Goal: Task Accomplishment & Management: Complete application form

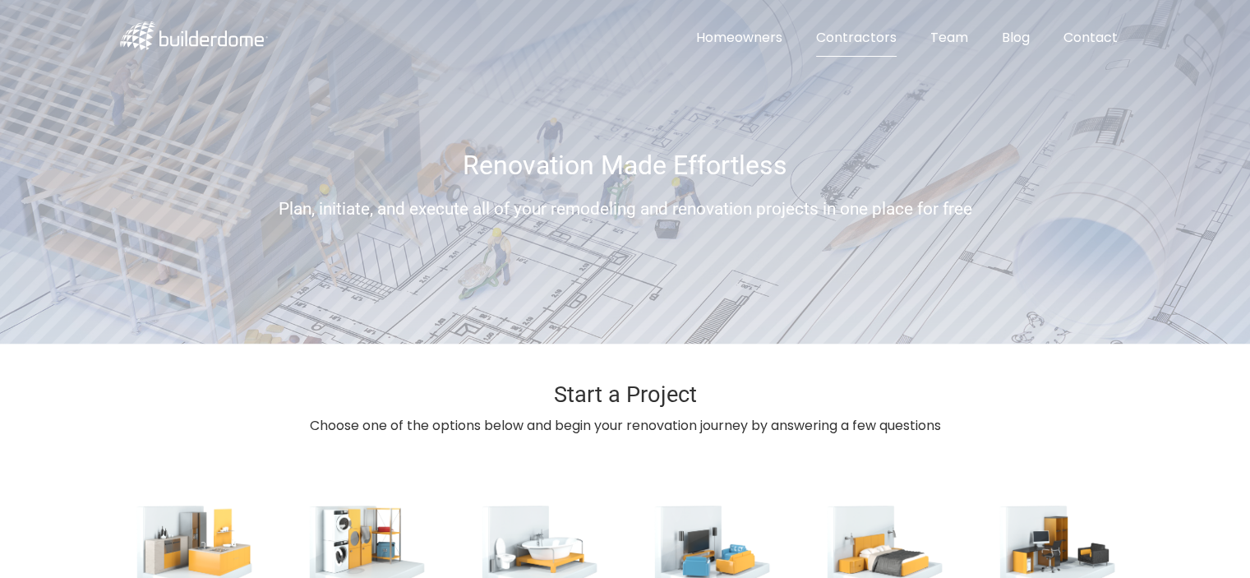
click at [871, 30] on link "Contractors" at bounding box center [856, 38] width 107 height 37
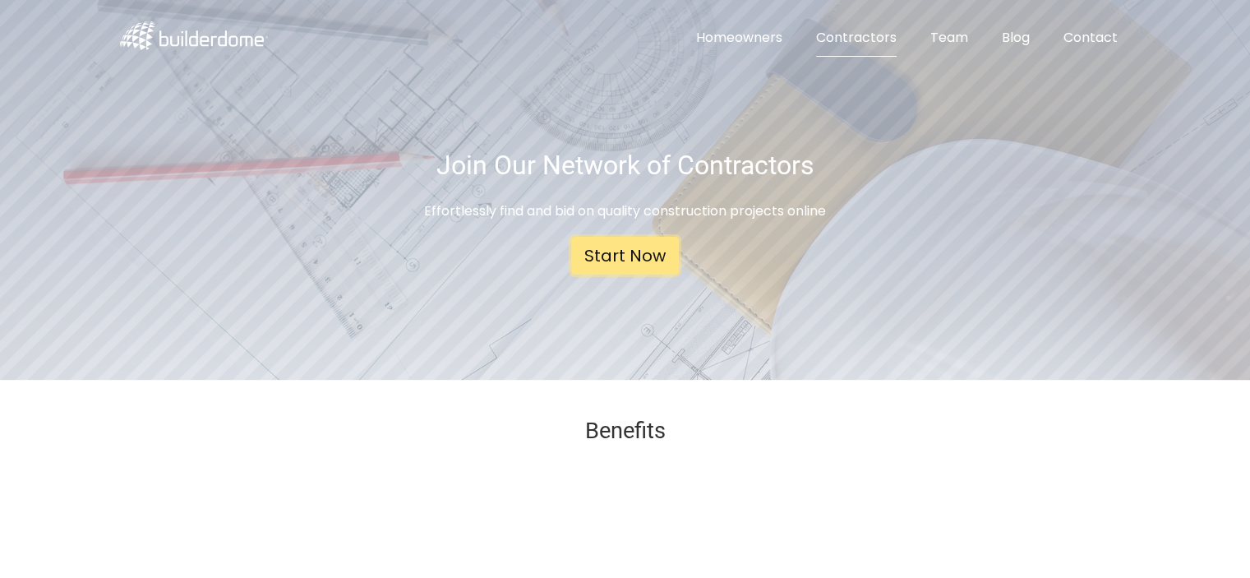
click at [615, 259] on link "Start Now" at bounding box center [625, 256] width 108 height 38
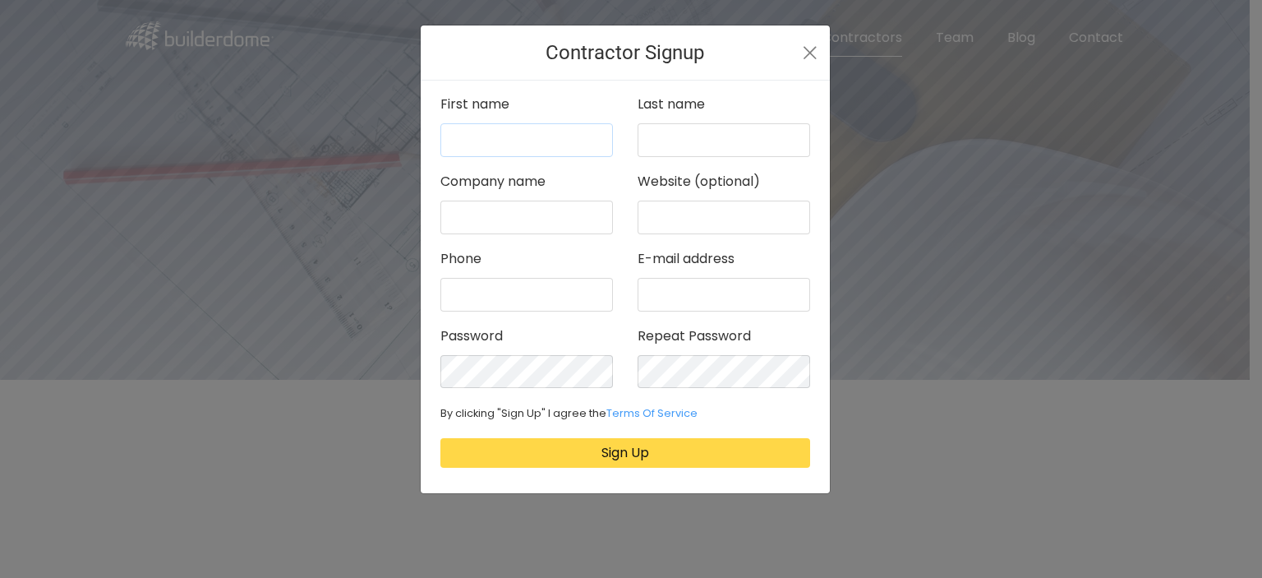
click at [555, 137] on input "text" at bounding box center [526, 140] width 173 height 34
type input "Yvens"
type input "[PERSON_NAME]"
type input "Your Handyman Clt"
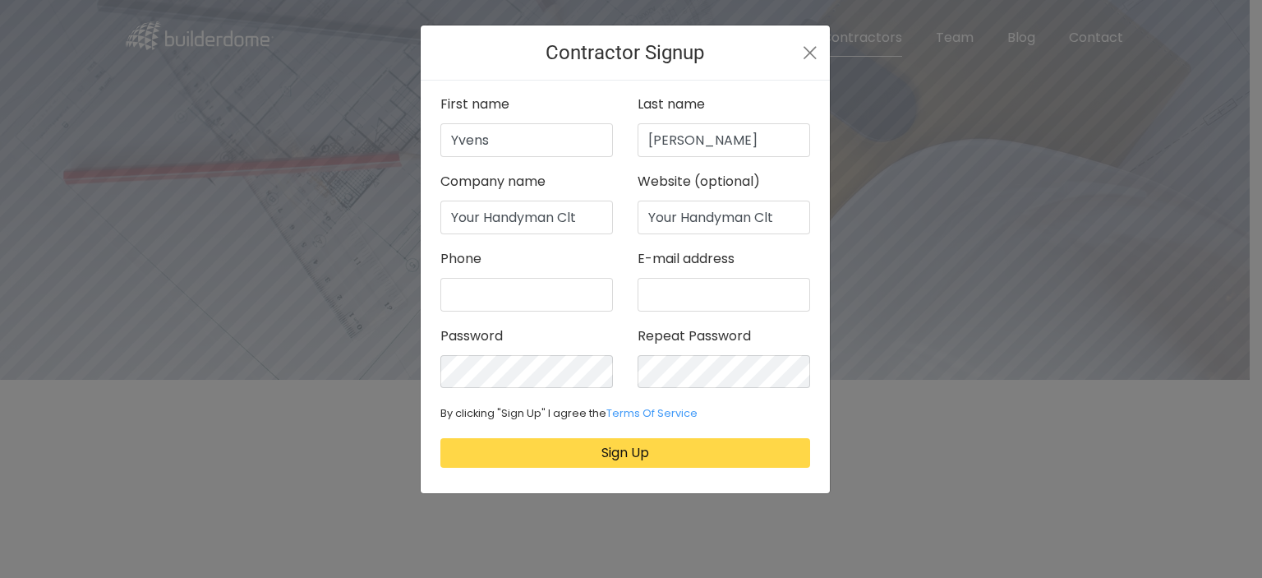
type input "6179434815"
type input "yourhandymanclt@gmail.com"
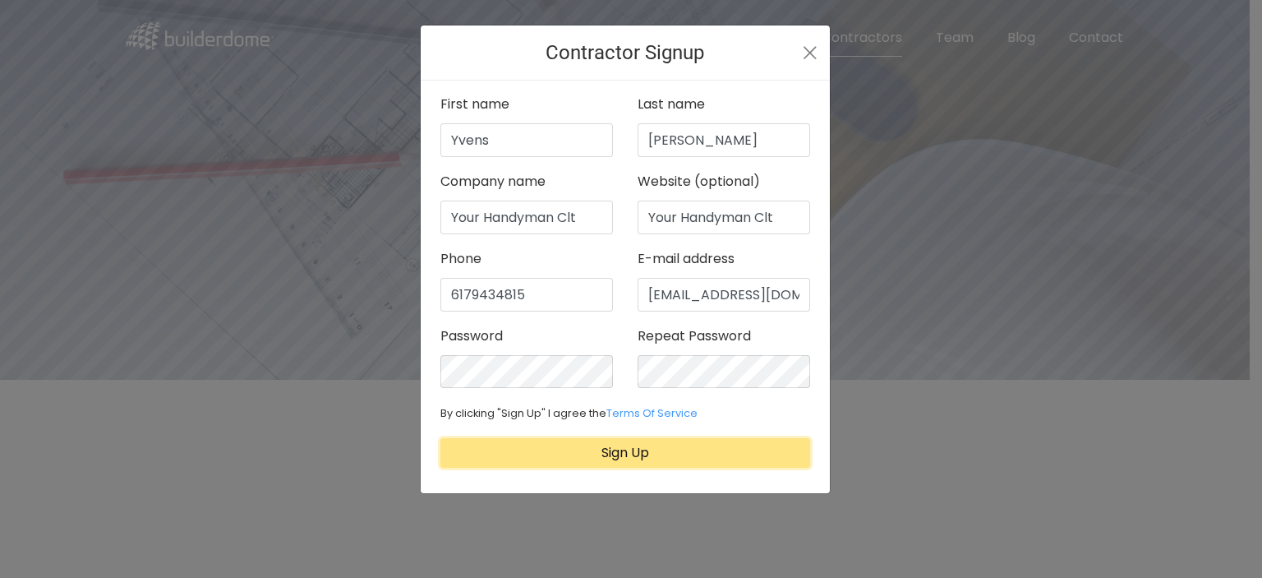
click at [673, 453] on button "Sign Up" at bounding box center [625, 453] width 370 height 30
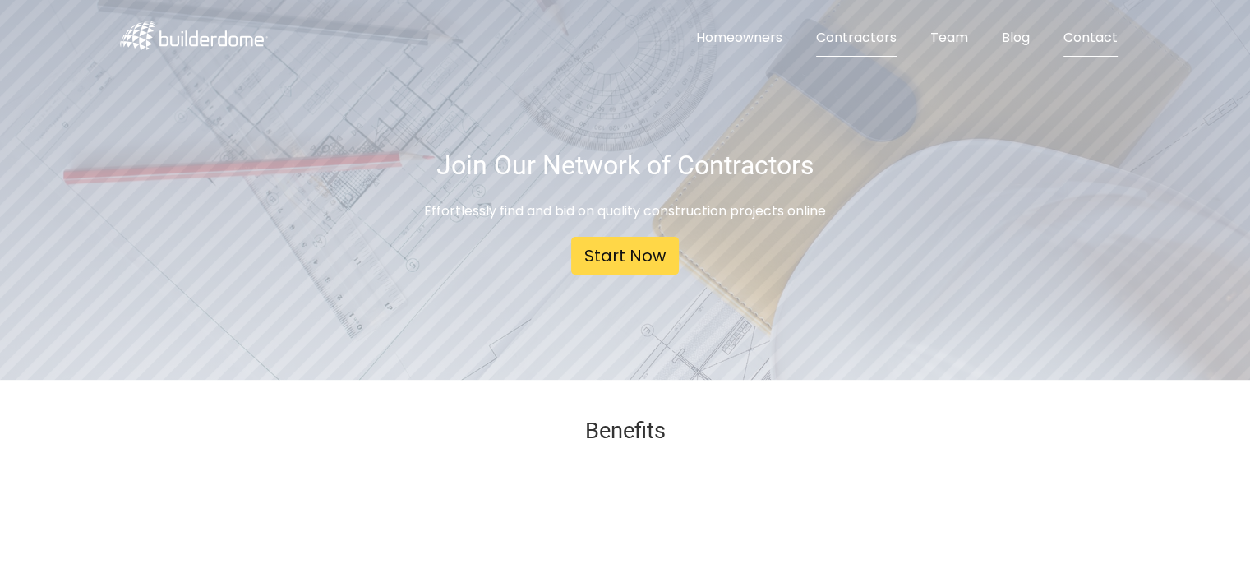
click at [1096, 31] on link "Contact" at bounding box center [1090, 38] width 81 height 37
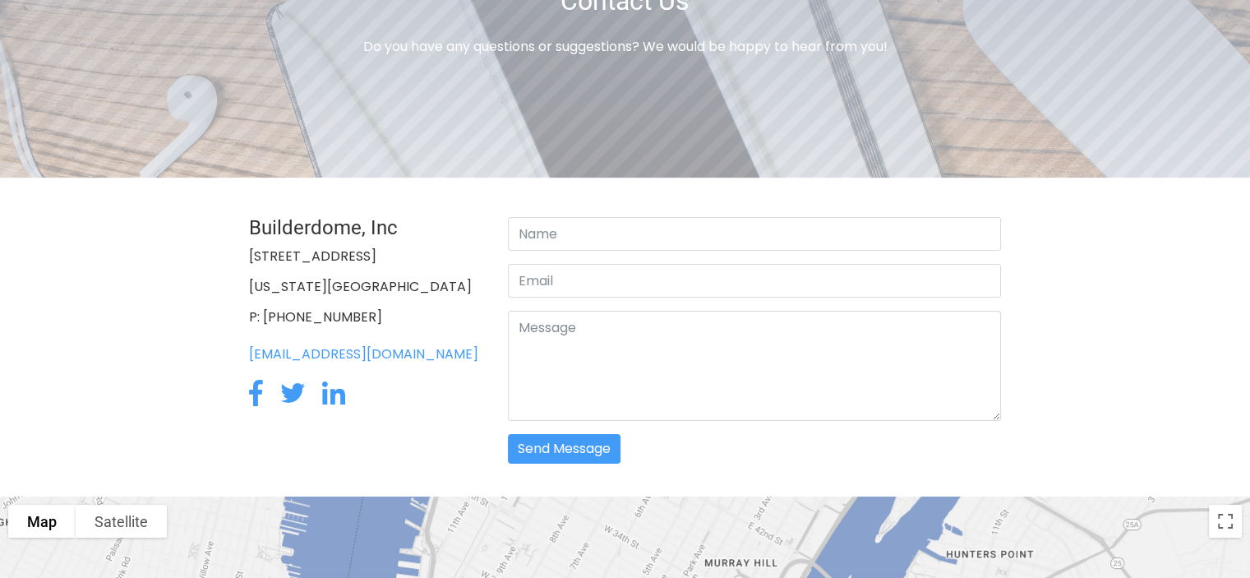
scroll to position [168, 0]
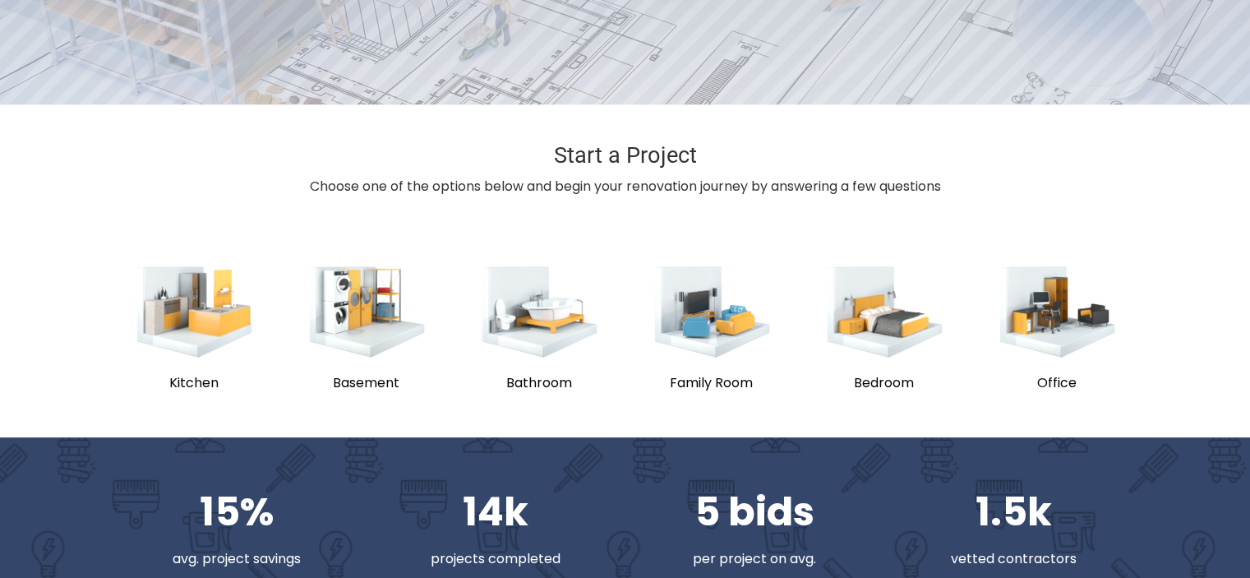
scroll to position [243, 0]
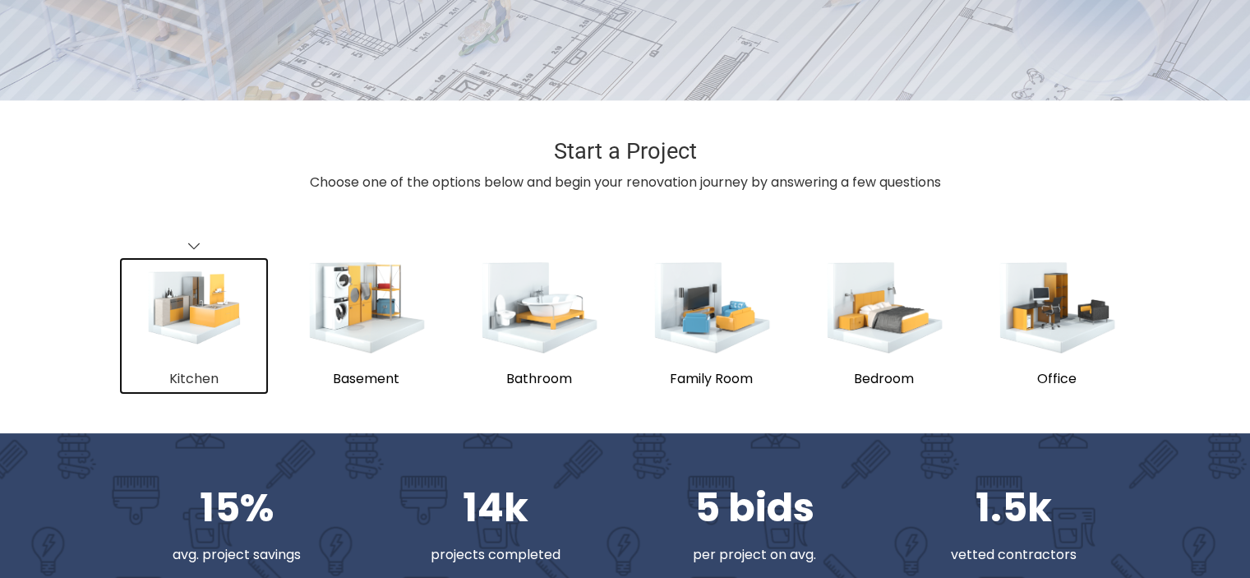
click at [191, 338] on img "submit" at bounding box center [193, 307] width 95 height 75
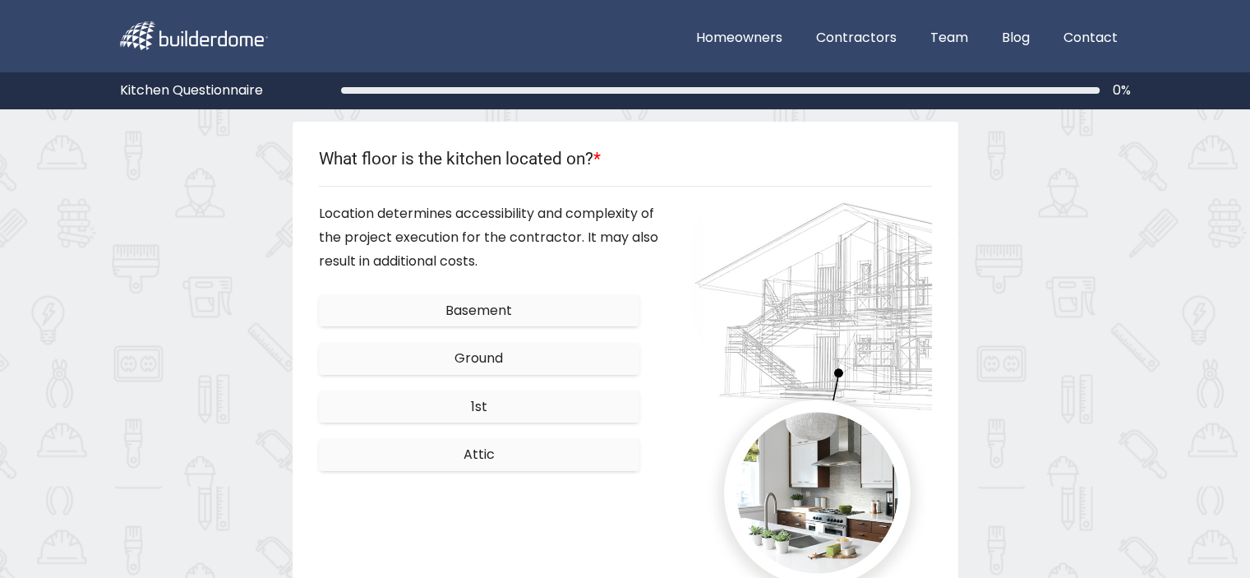
click at [477, 407] on span "1st" at bounding box center [479, 406] width 16 height 19
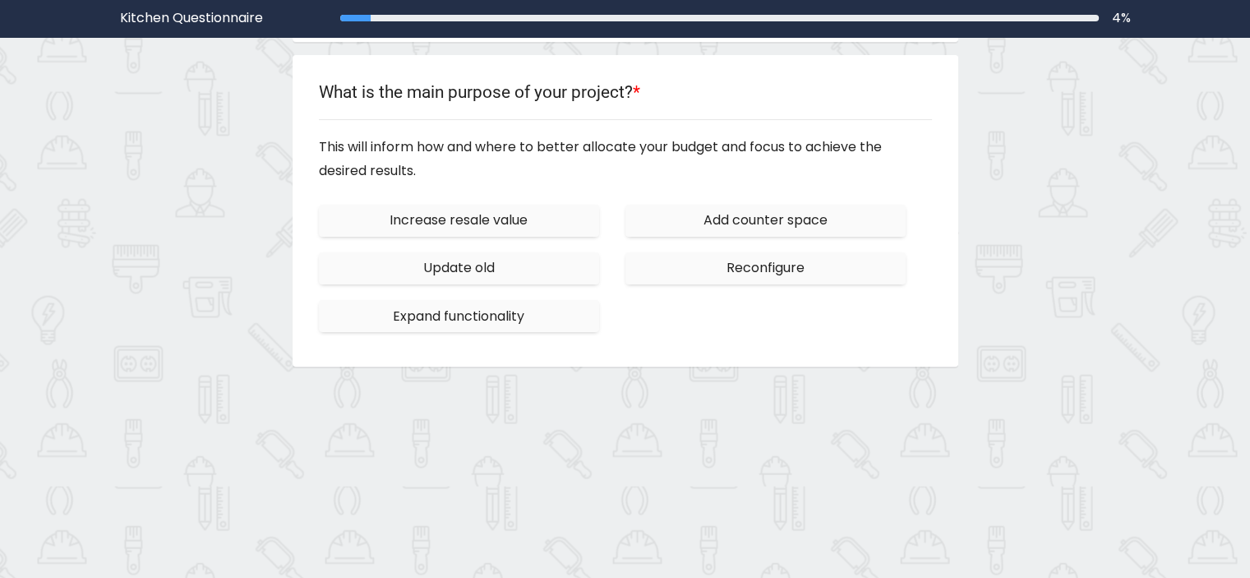
scroll to position [158, 0]
click at [469, 223] on span "Increase resale value" at bounding box center [459, 219] width 138 height 19
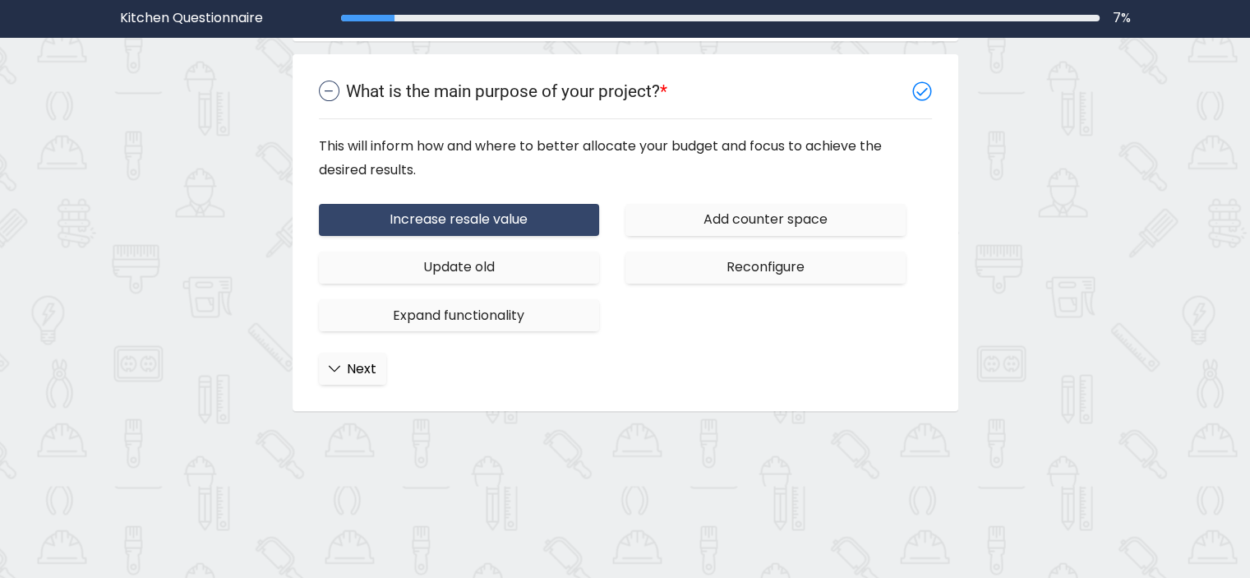
click at [426, 320] on span "Expand functionality" at bounding box center [458, 315] width 131 height 19
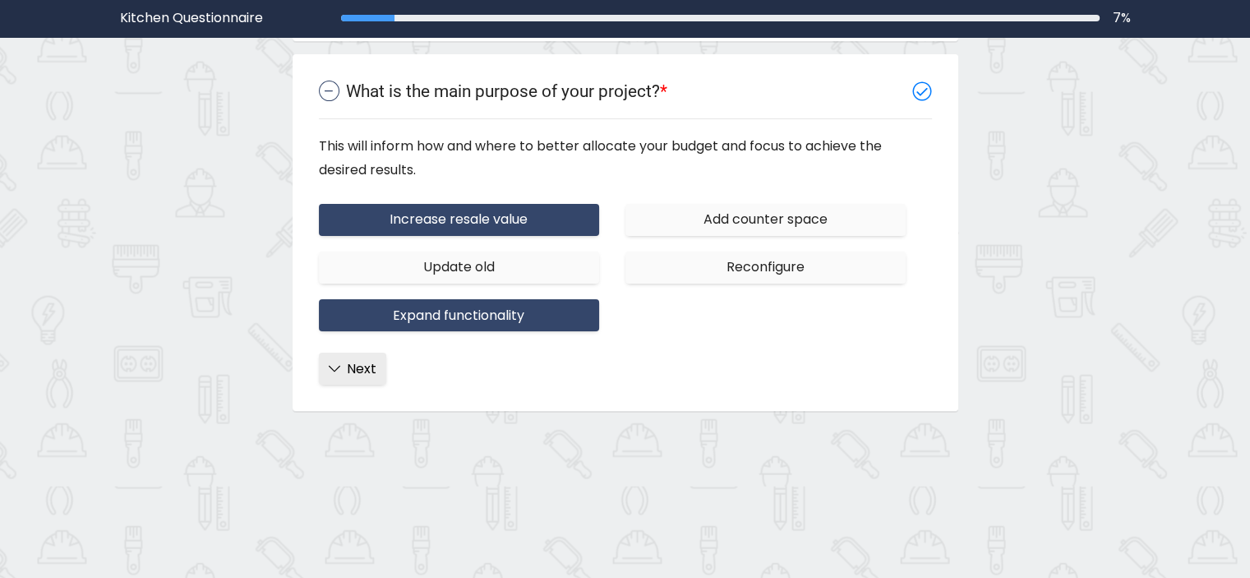
click at [362, 368] on span "Next" at bounding box center [362, 368] width 30 height 19
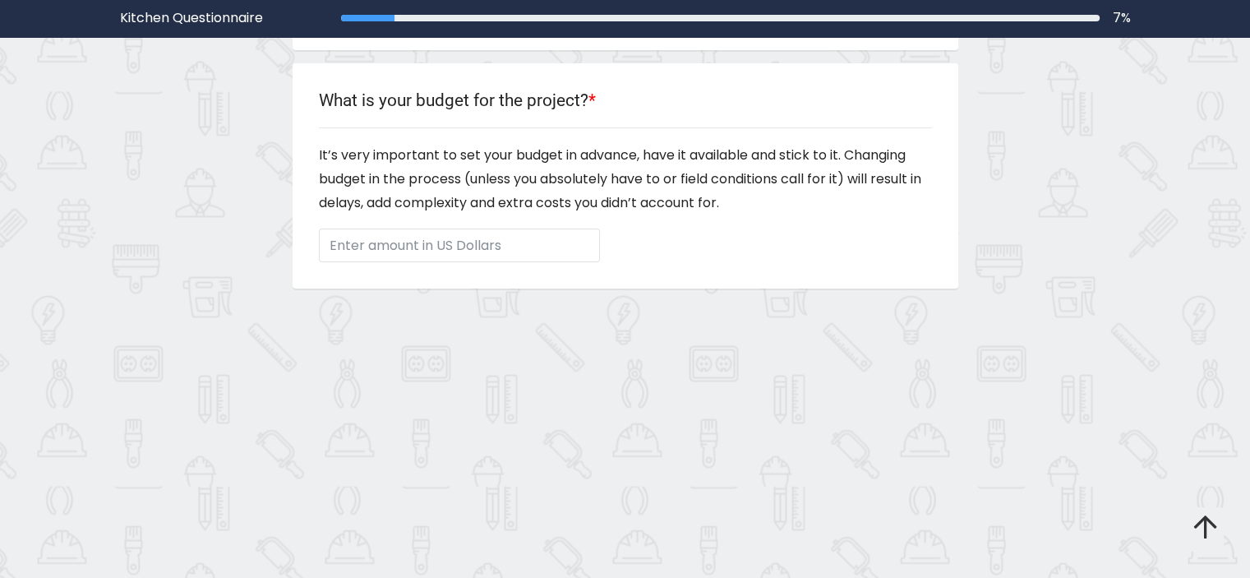
scroll to position [249, 0]
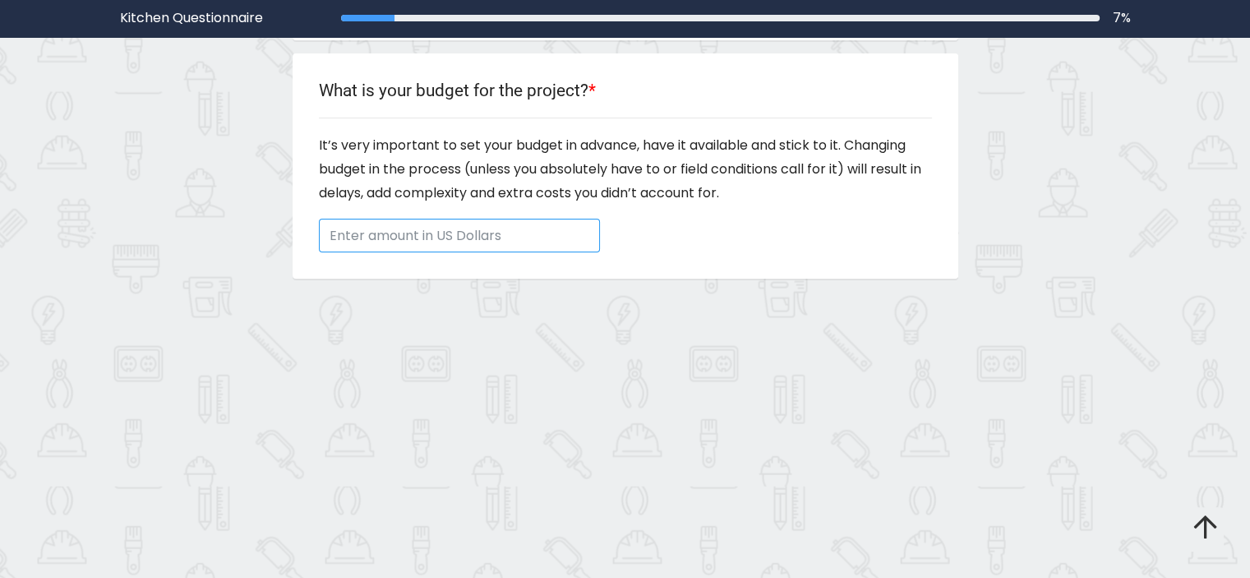
click at [413, 242] on input "Enter amount in US Dollars" at bounding box center [459, 236] width 281 height 34
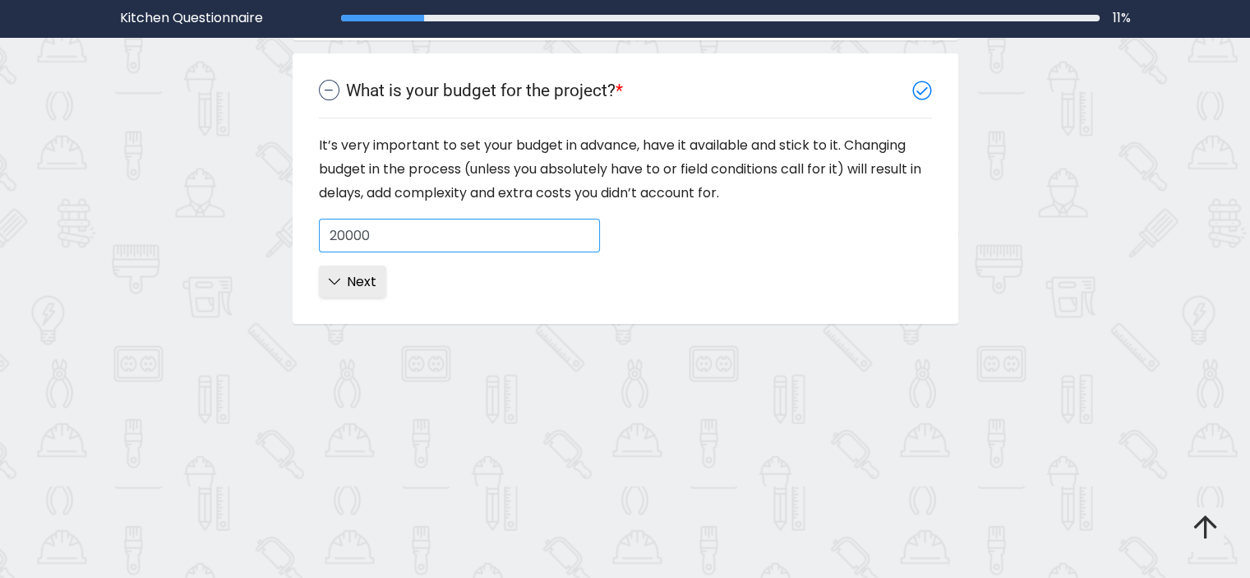
type input "20000"
click at [337, 277] on icon "button" at bounding box center [335, 280] width 12 height 13
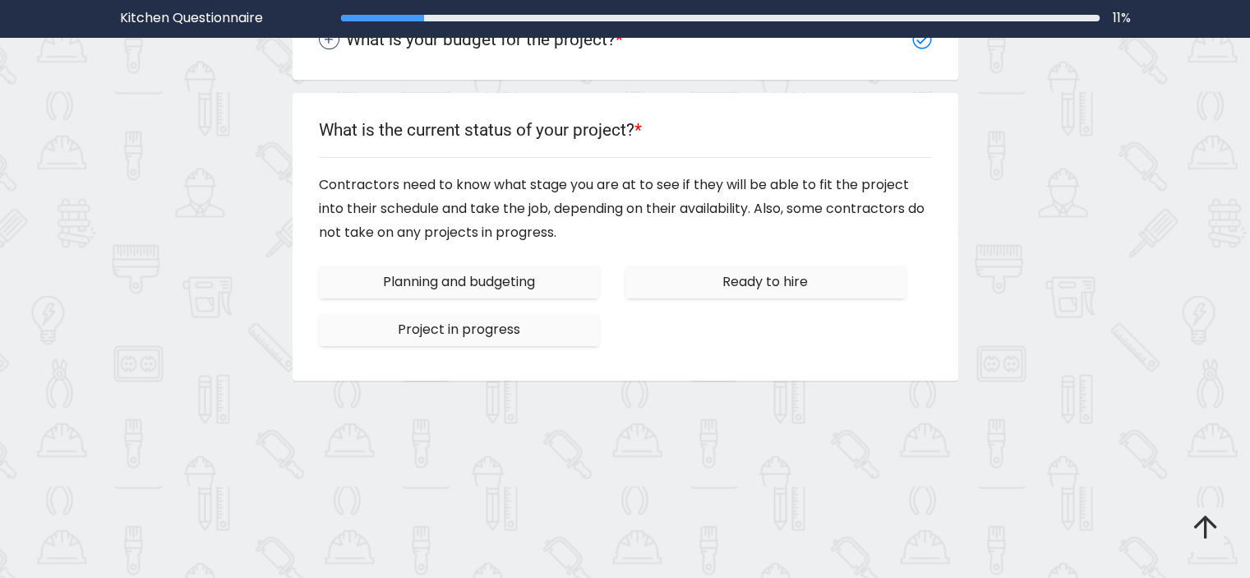
scroll to position [339, 0]
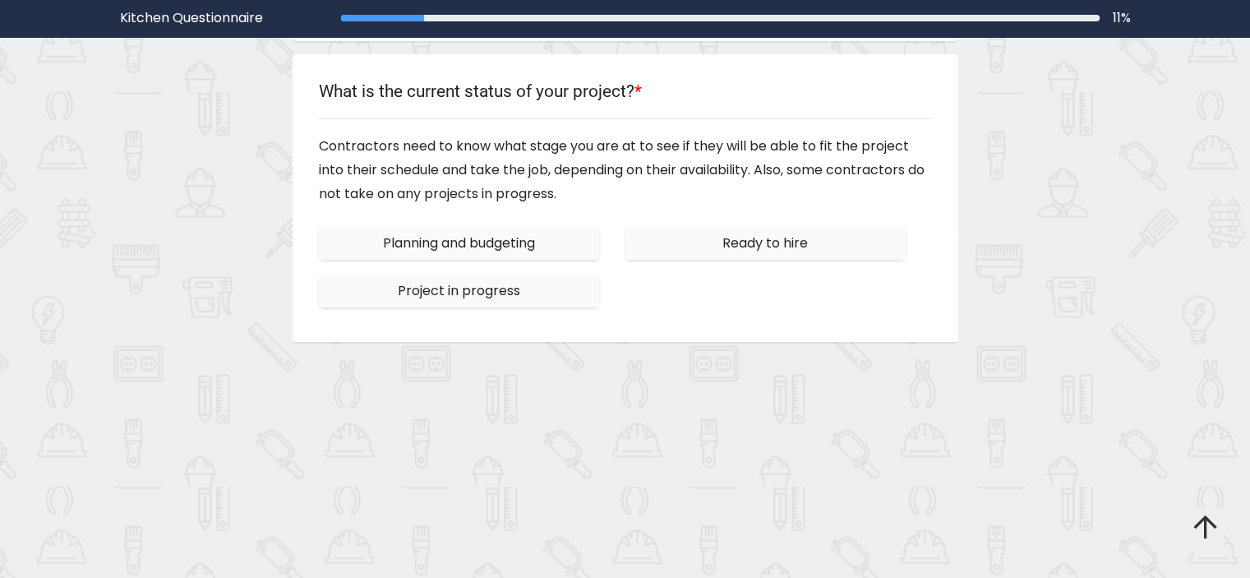
click at [689, 239] on button "Ready to hire" at bounding box center [765, 243] width 280 height 32
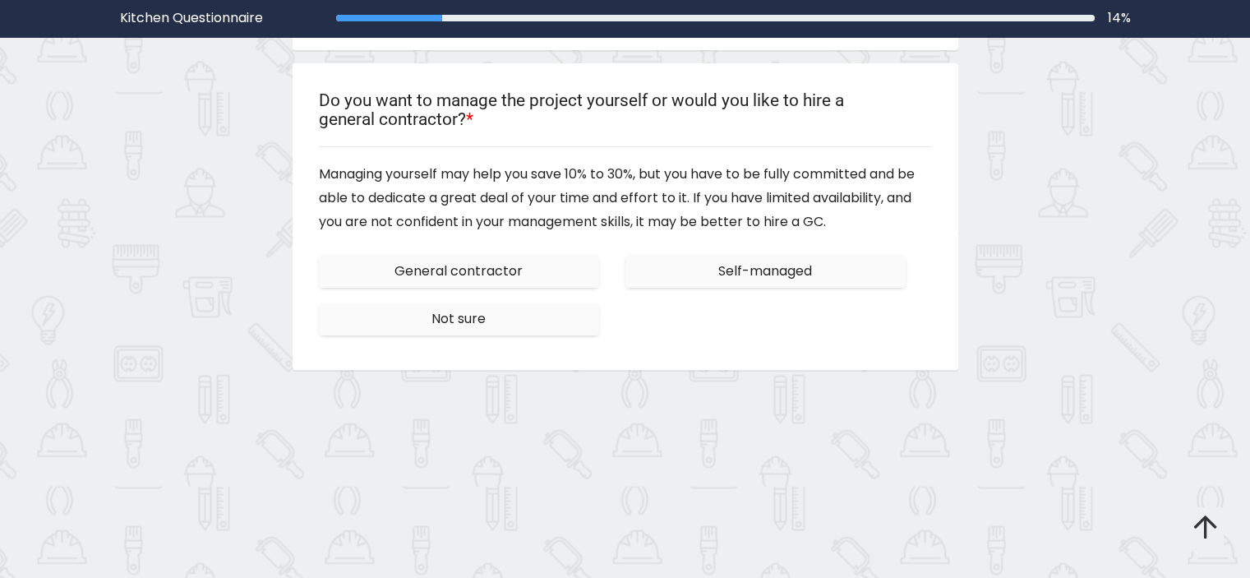
scroll to position [430, 0]
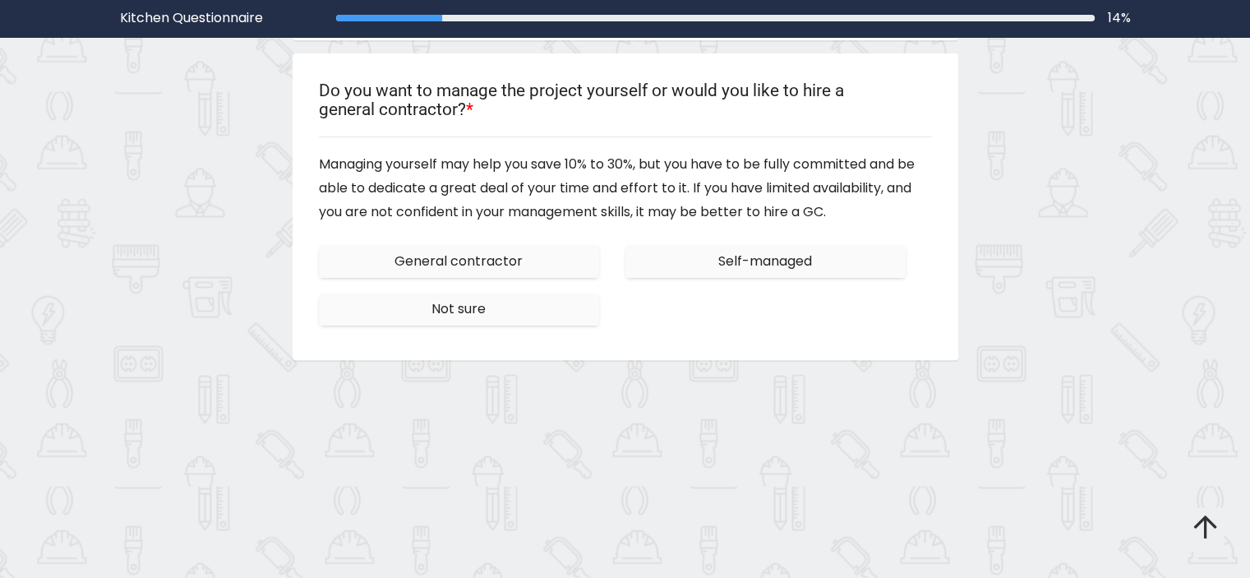
click at [757, 260] on span "Self-managed" at bounding box center [765, 260] width 94 height 19
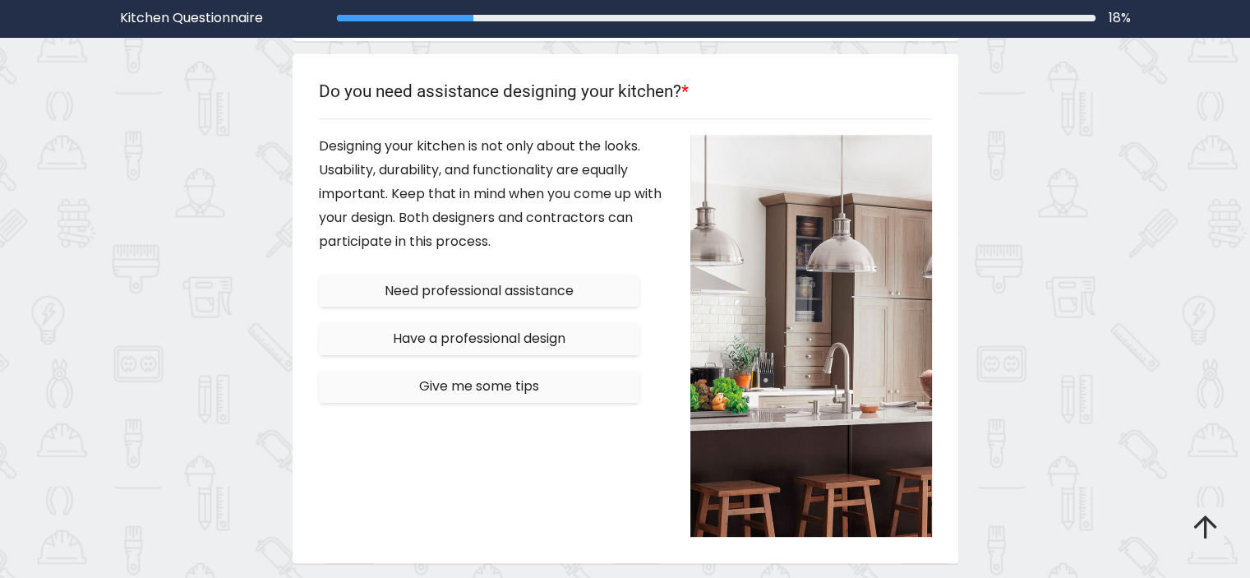
scroll to position [539, 0]
